Goal: Find specific page/section: Find specific page/section

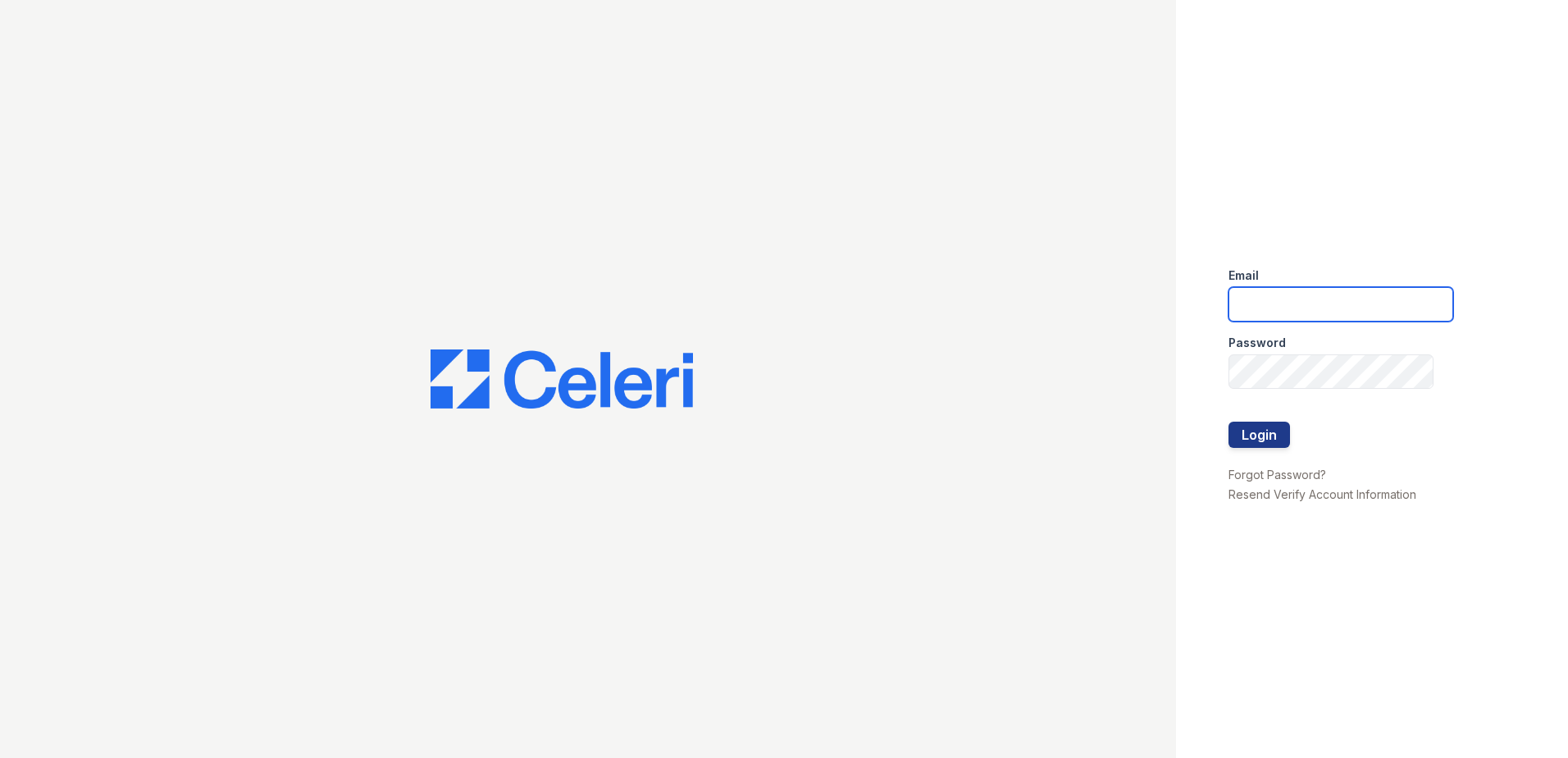
type input "[EMAIL_ADDRESS][DOMAIN_NAME]"
click at [1269, 449] on div at bounding box center [1341, 456] width 225 height 16
click at [1271, 435] on button "Login" at bounding box center [1259, 434] width 62 height 26
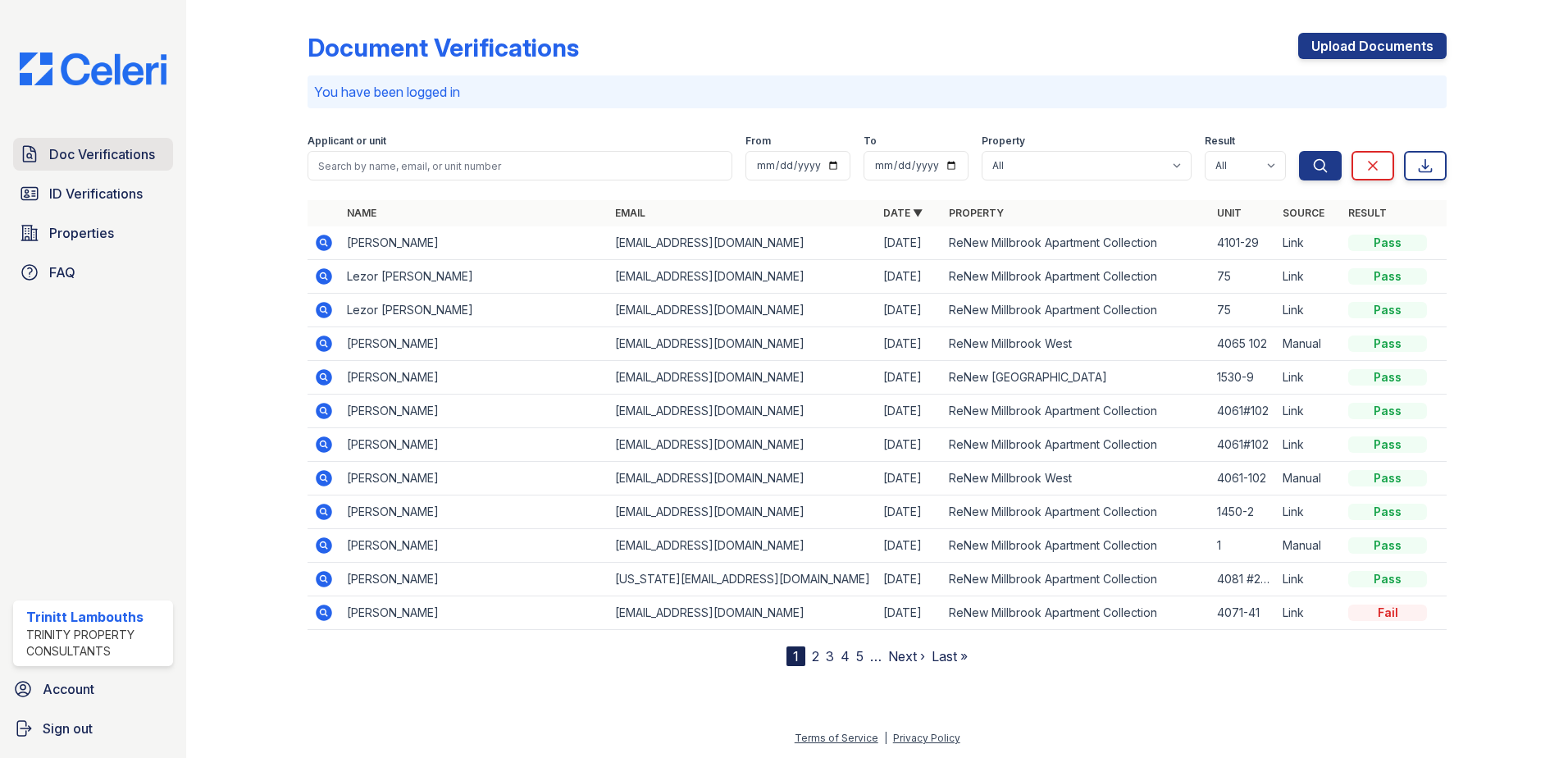
click at [85, 153] on span "Doc Verifications" at bounding box center [102, 154] width 106 height 20
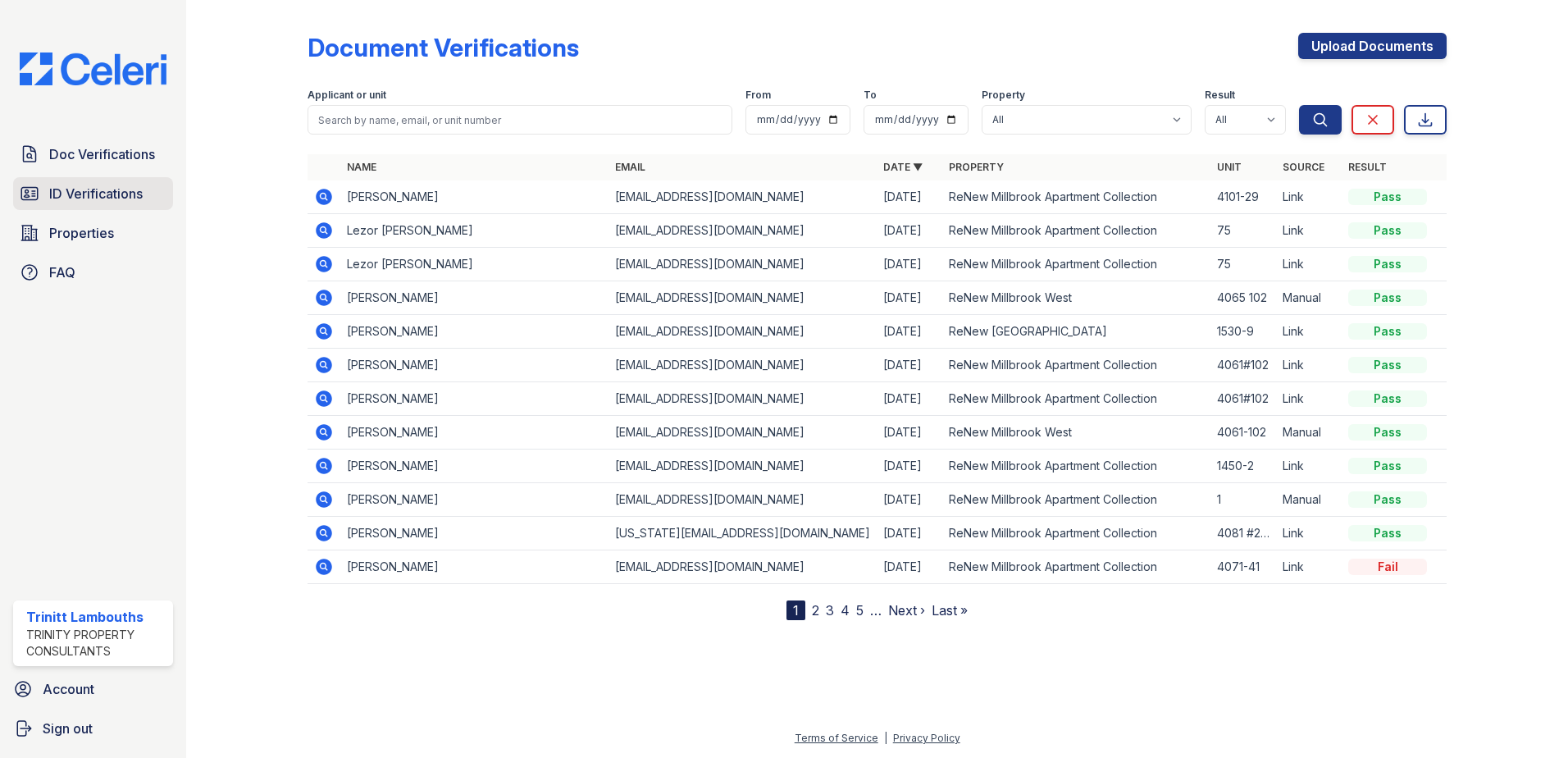
drag, startPoint x: 85, startPoint y: 153, endPoint x: 70, endPoint y: 185, distance: 35.3
click at [70, 185] on span "ID Verifications" at bounding box center [96, 194] width 94 height 20
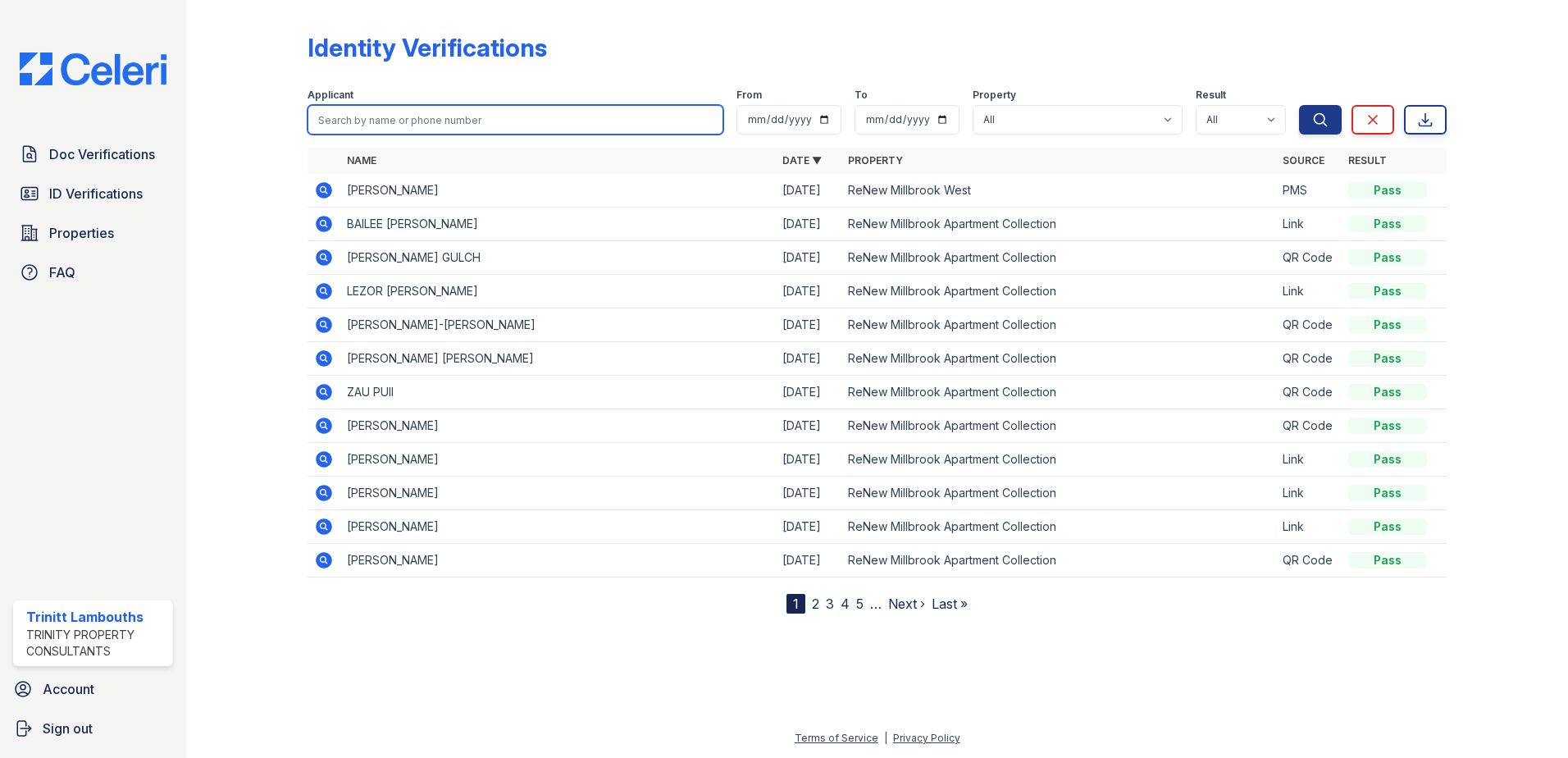
click at [354, 119] on input "search" at bounding box center [516, 120] width 415 height 30
type input "rhonda"
click at [1299, 105] on button "Search" at bounding box center [1320, 120] width 43 height 30
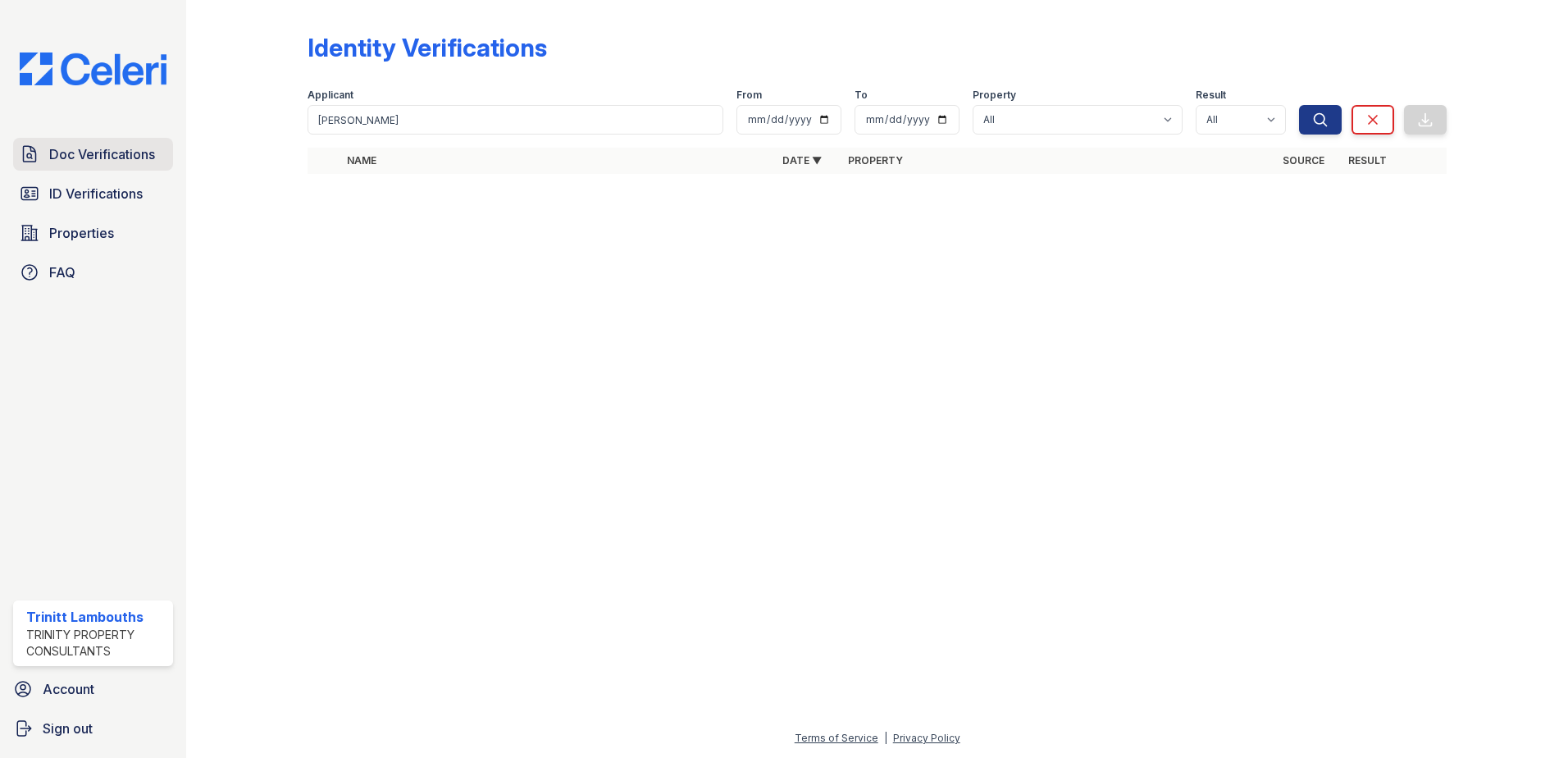
click at [74, 149] on span "Doc Verifications" at bounding box center [102, 154] width 106 height 20
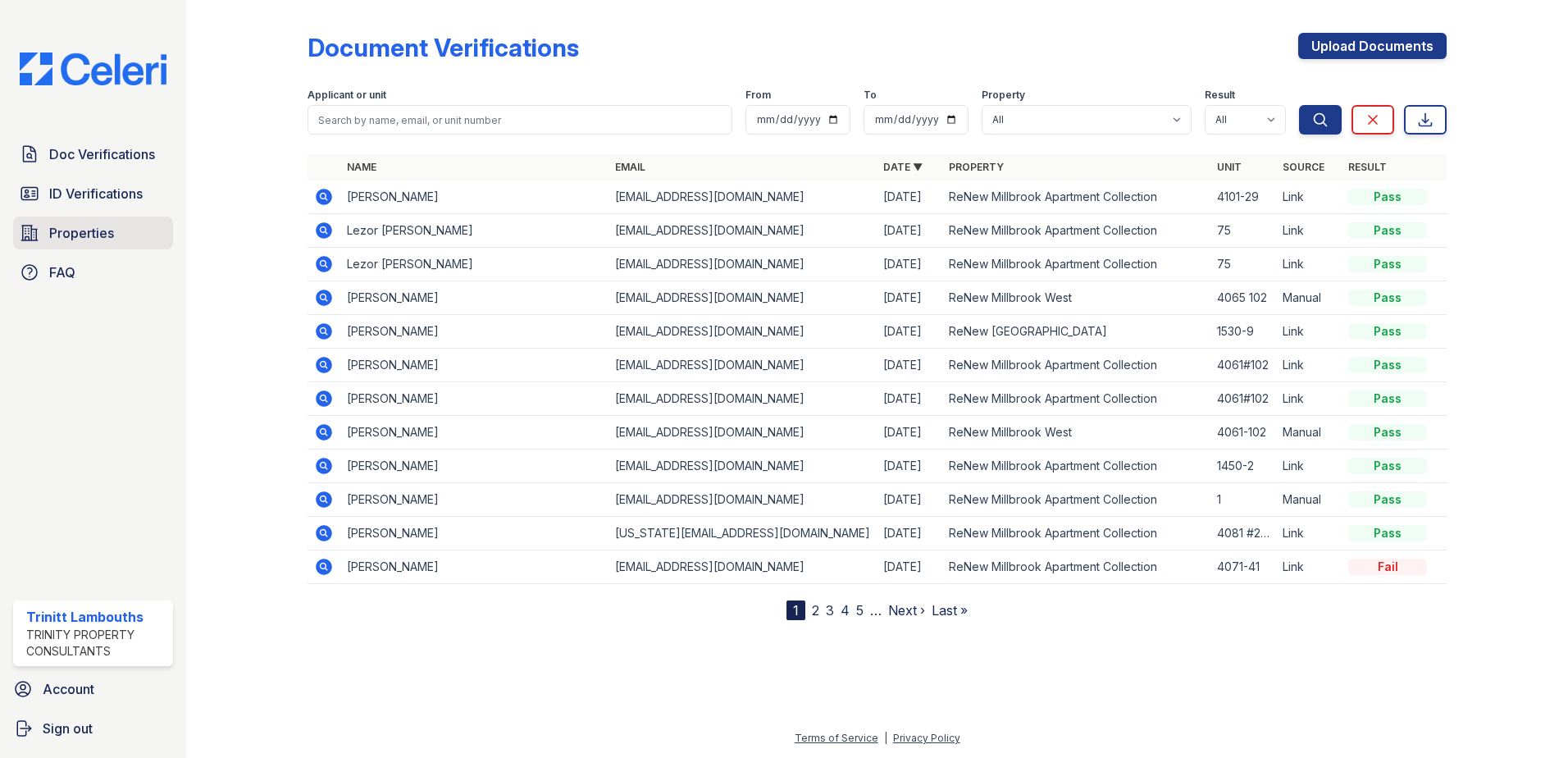
click at [96, 236] on span "Properties" at bounding box center [81, 233] width 65 height 20
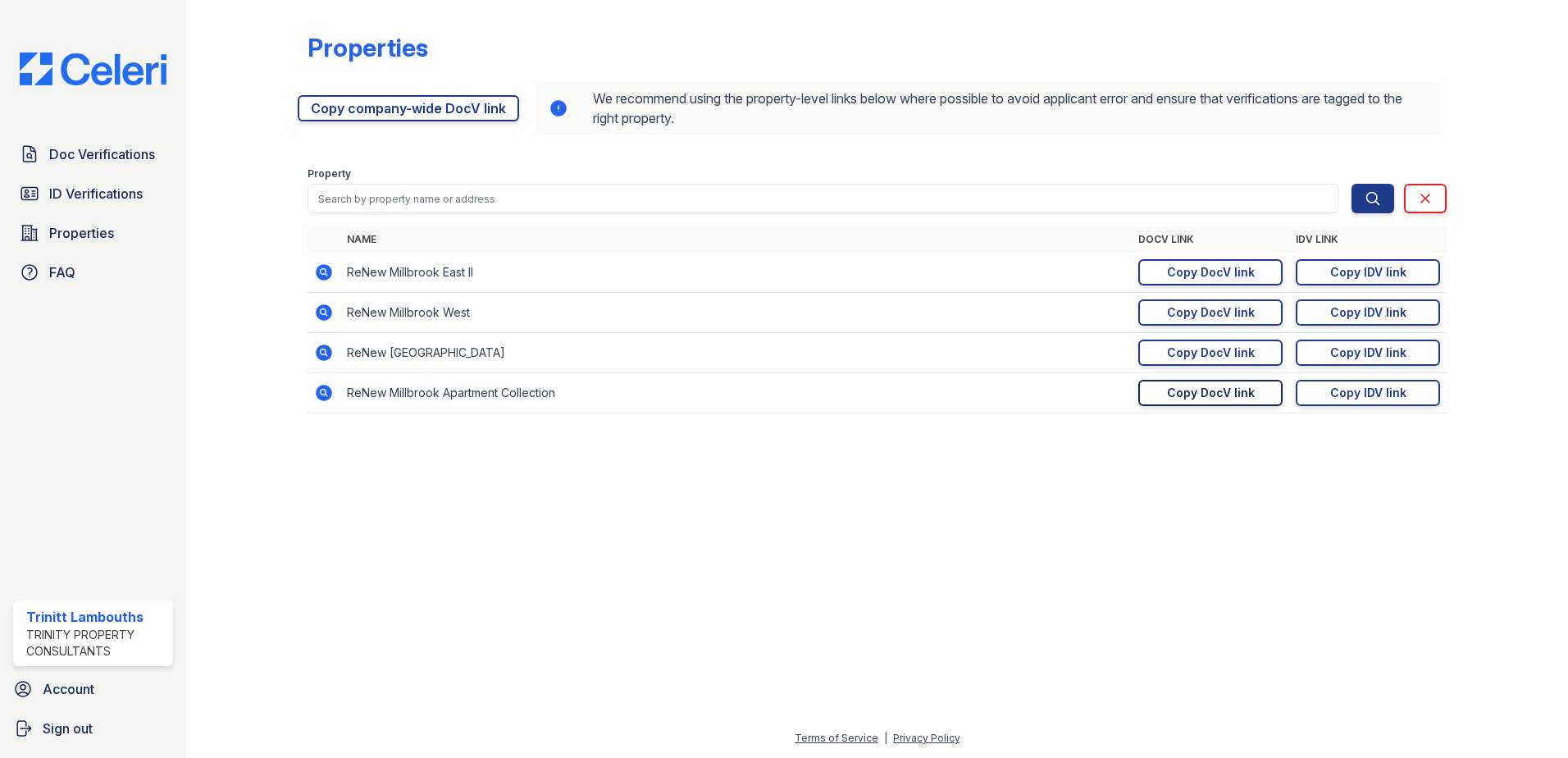
click at [1211, 394] on div "Copy DocV link" at bounding box center [1211, 393] width 88 height 16
click at [111, 152] on span "Doc Verifications" at bounding box center [102, 154] width 106 height 20
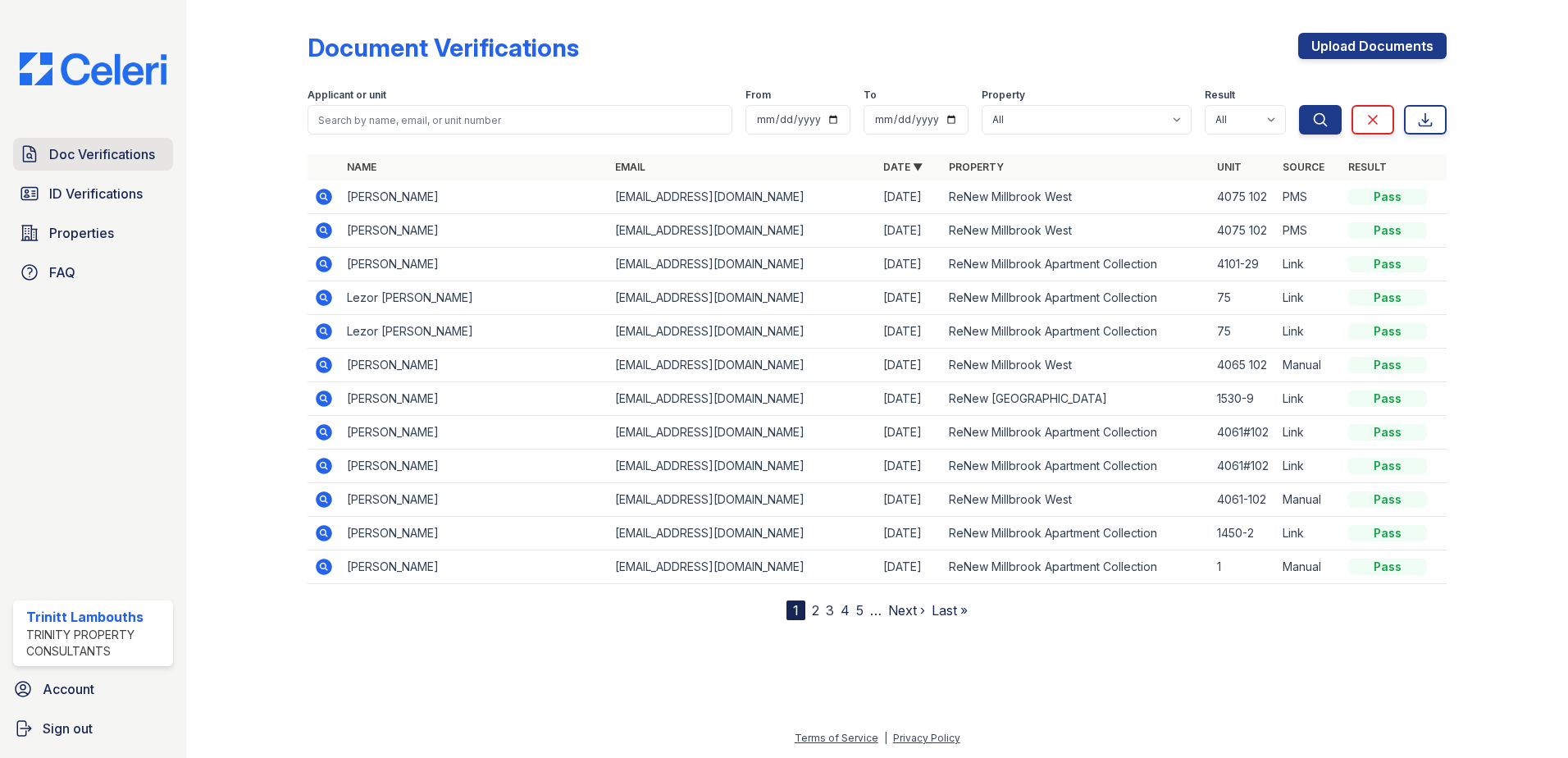
click at [108, 159] on span "Doc Verifications" at bounding box center [102, 154] width 106 height 20
